Goal: Check status: Check status

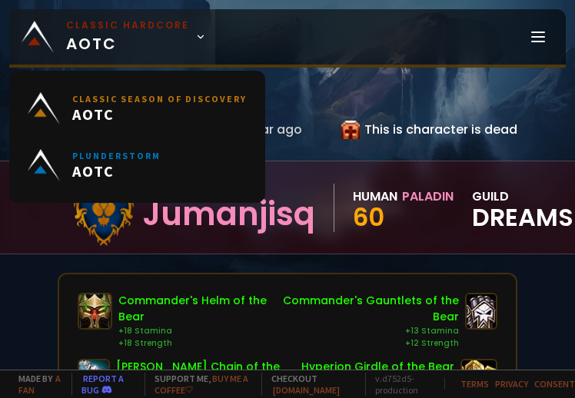
click at [128, 38] on span "Classic Hardcore AOTC" at bounding box center [127, 36] width 123 height 37
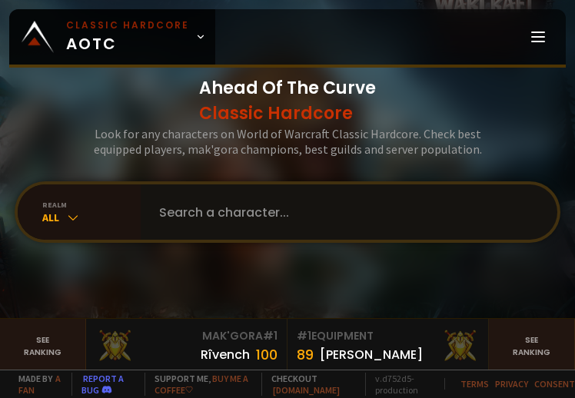
click at [284, 207] on input "text" at bounding box center [345, 211] width 390 height 55
type input "germanaka"
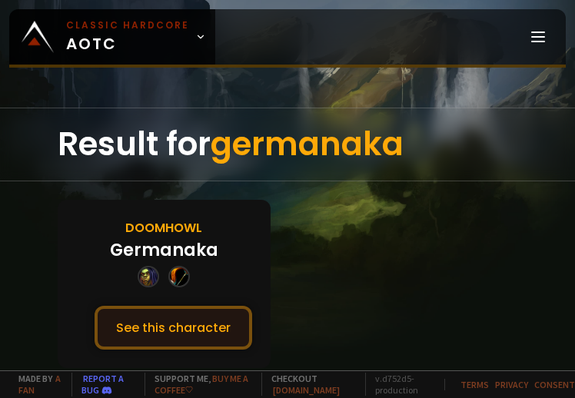
click at [182, 333] on button "See this character" at bounding box center [174, 328] width 158 height 44
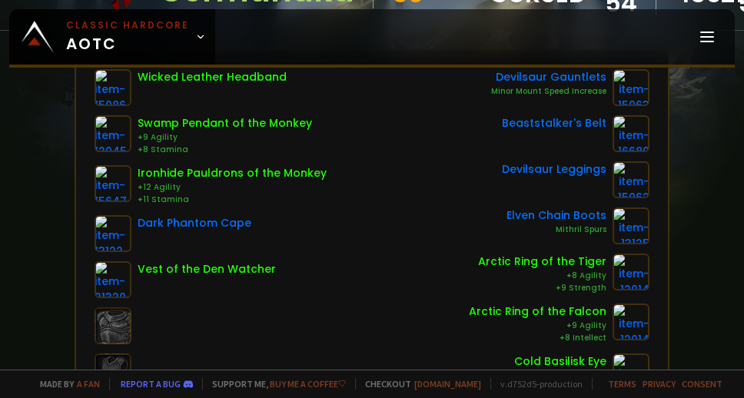
scroll to position [231, 0]
